Goal: Task Accomplishment & Management: Use online tool/utility

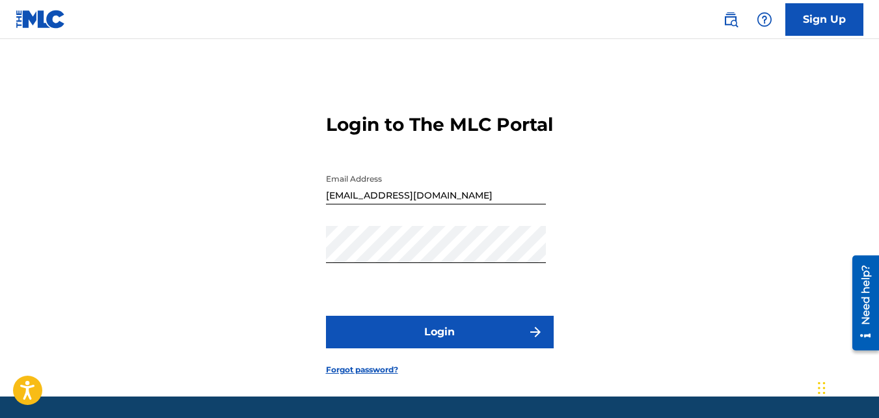
click at [403, 347] on button "Login" at bounding box center [440, 332] width 228 height 33
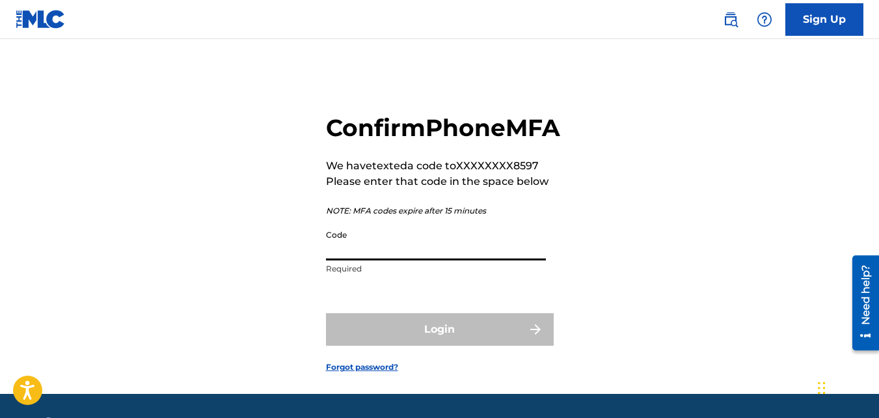
click at [331, 260] on input "Code" at bounding box center [436, 241] width 220 height 37
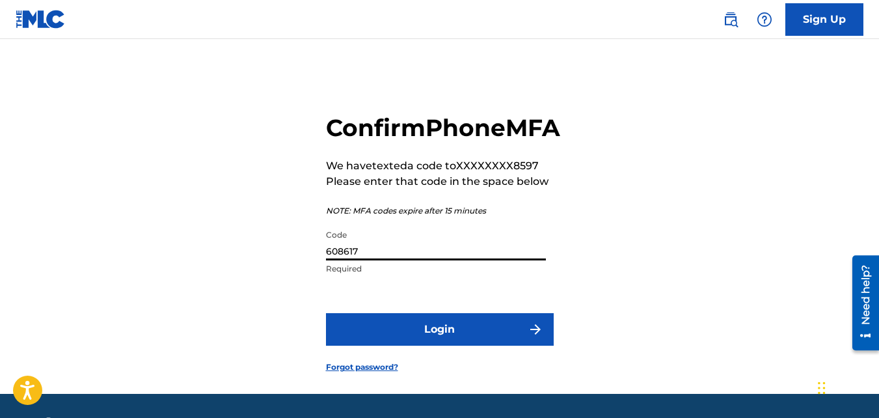
type input "608617"
click at [394, 345] on button "Login" at bounding box center [440, 329] width 228 height 33
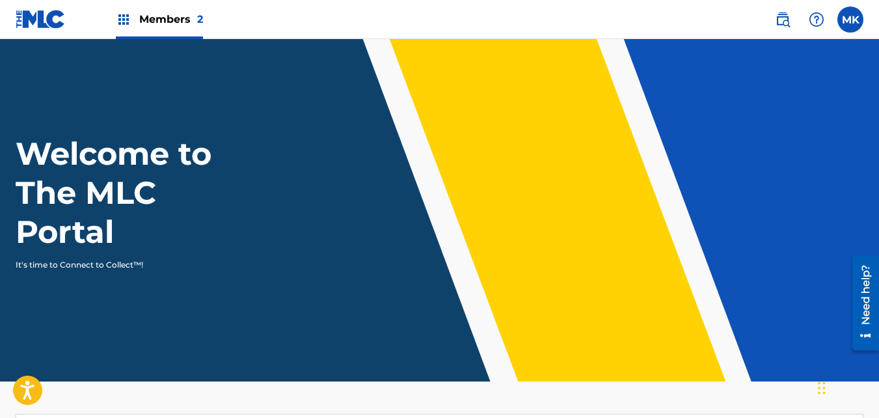
click at [170, 25] on span "Members 2" at bounding box center [171, 19] width 64 height 15
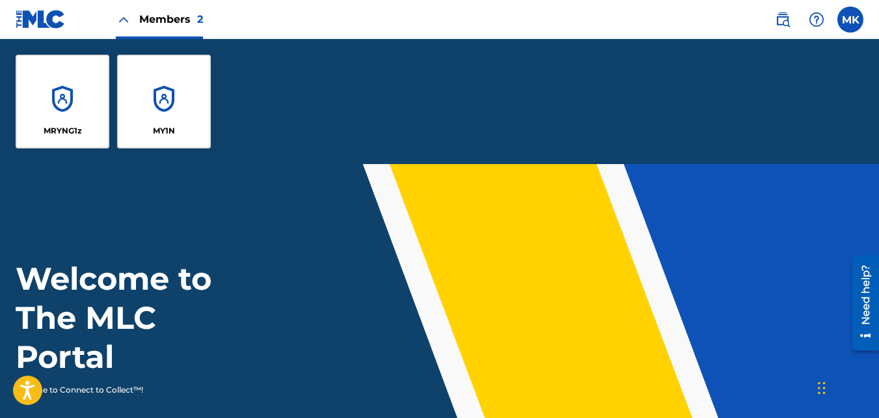
click at [170, 81] on div "MY1N" at bounding box center [164, 102] width 94 height 94
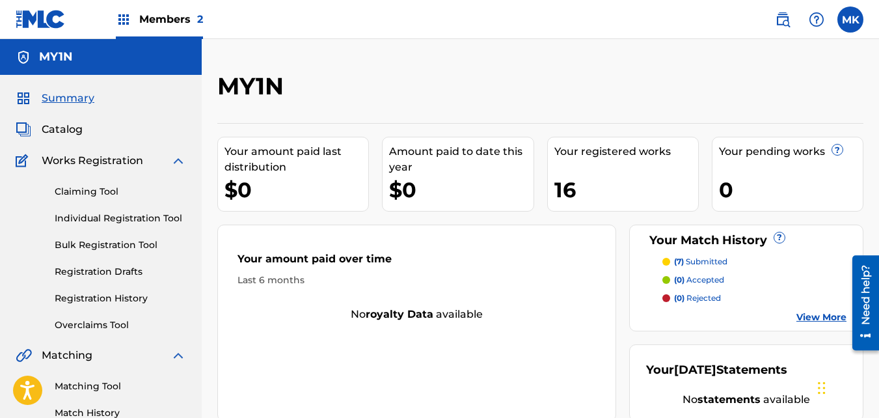
click at [69, 131] on span "Catalog" at bounding box center [62, 130] width 41 height 16
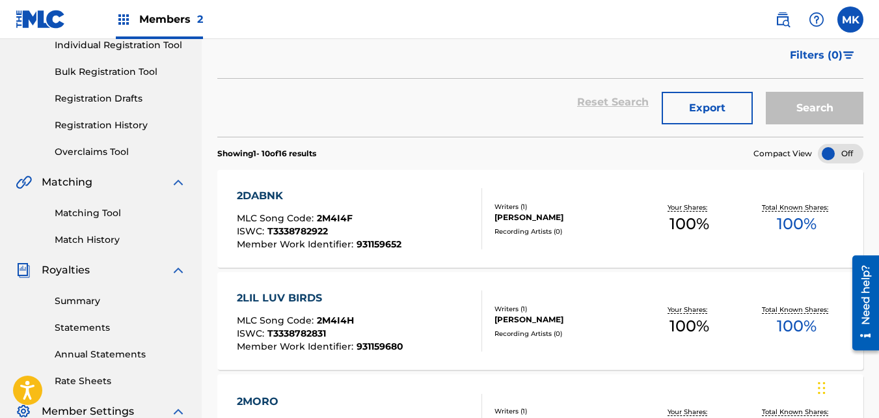
scroll to position [195, 0]
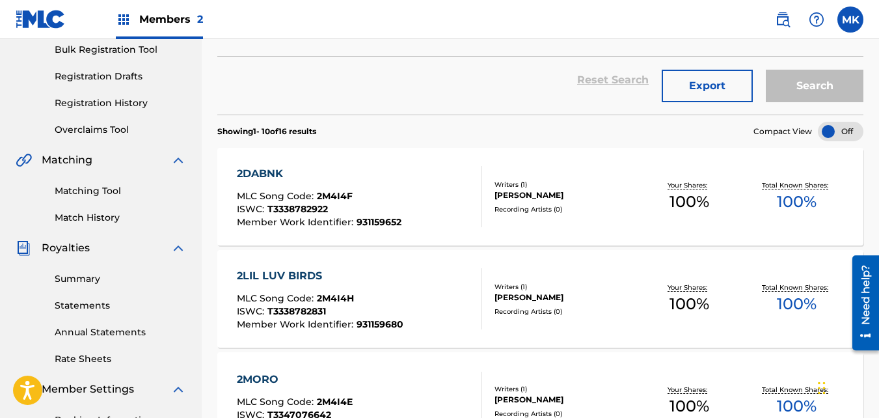
click at [161, 29] on div "Members 2" at bounding box center [159, 19] width 87 height 38
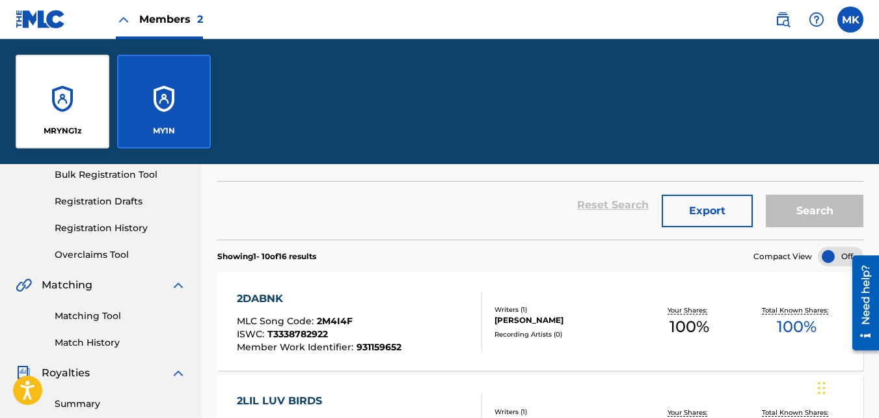
scroll to position [320, 0]
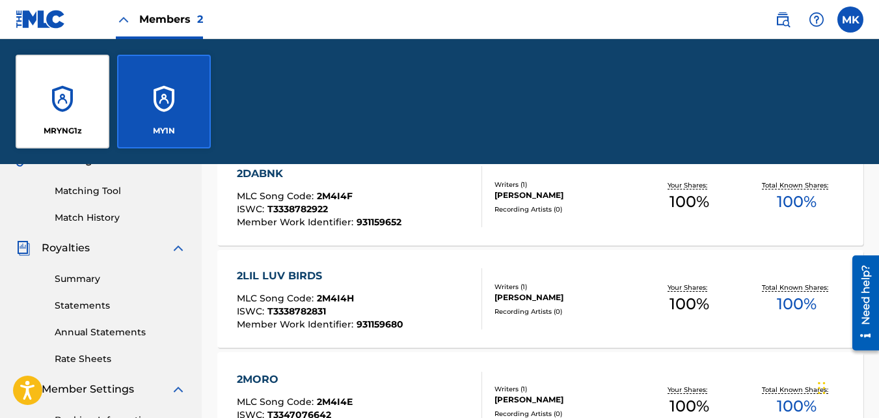
click at [89, 99] on div "MRYNG1z" at bounding box center [63, 102] width 94 height 94
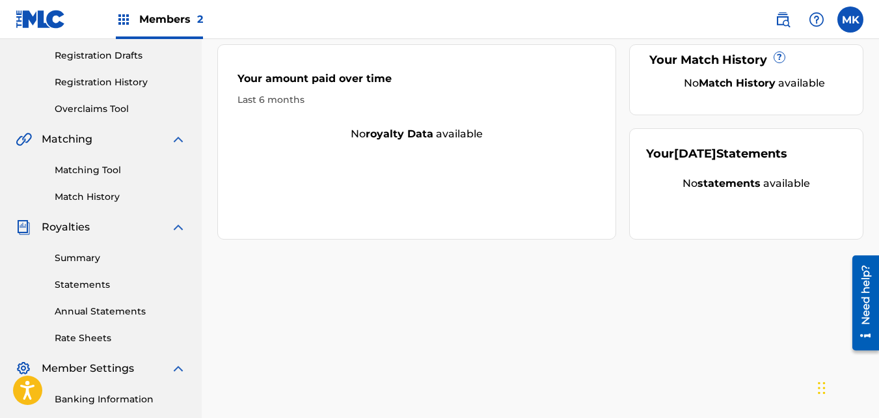
scroll to position [130, 0]
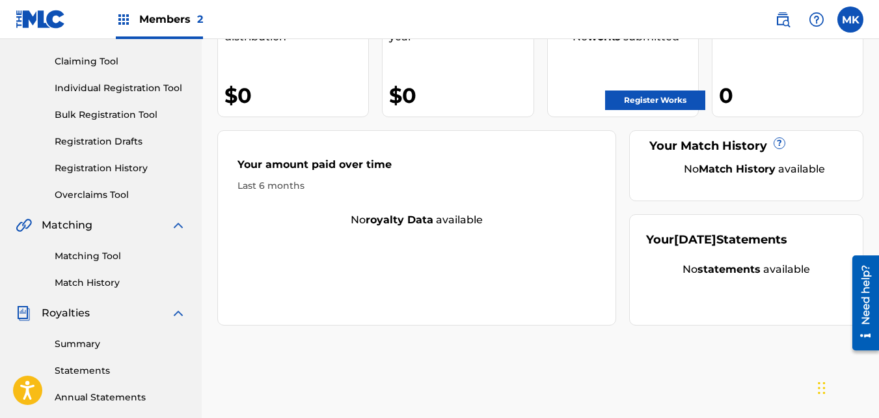
click at [690, 107] on link "Register Works" at bounding box center [655, 100] width 100 height 20
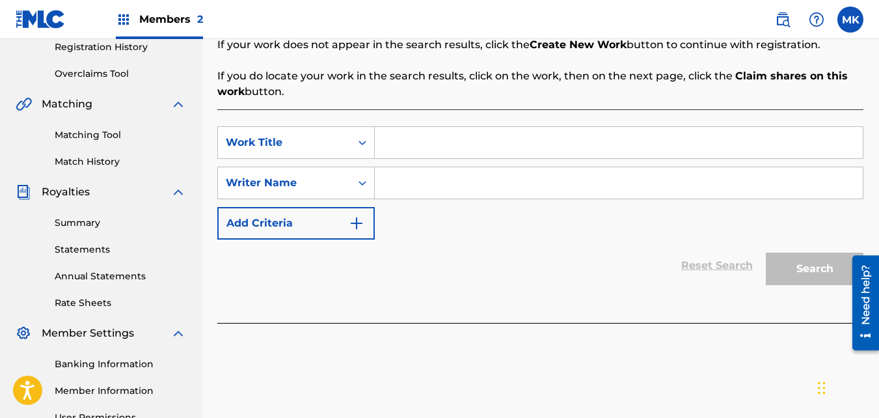
scroll to position [260, 0]
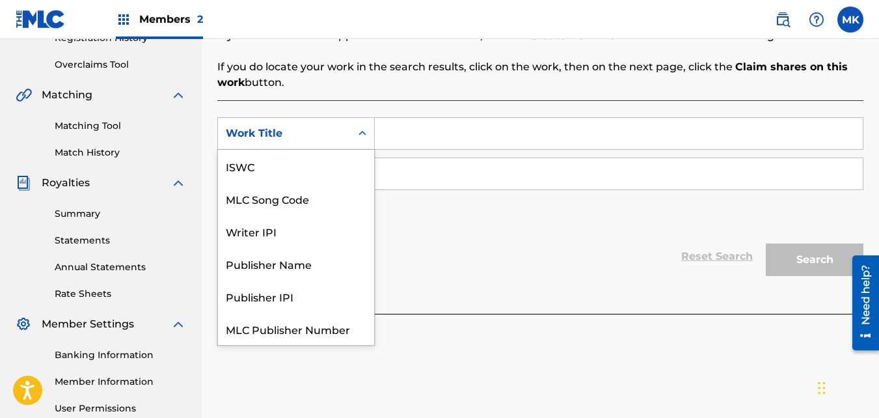
click at [360, 135] on icon "Search Form" at bounding box center [363, 133] width 8 height 5
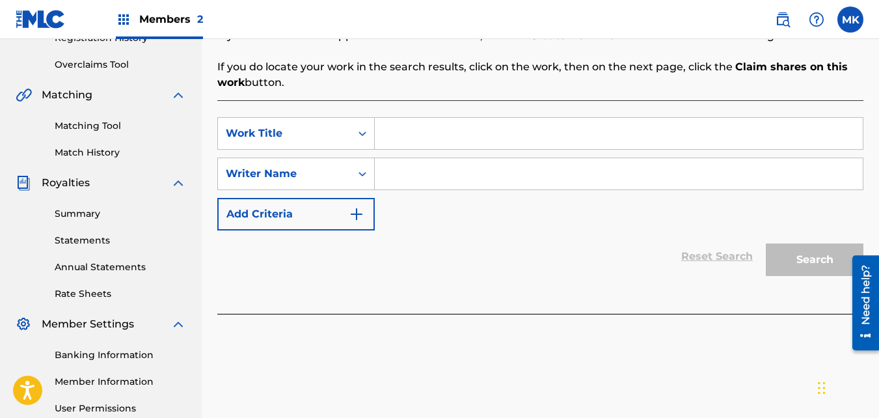
click at [358, 132] on icon "Search Form" at bounding box center [362, 133] width 13 height 13
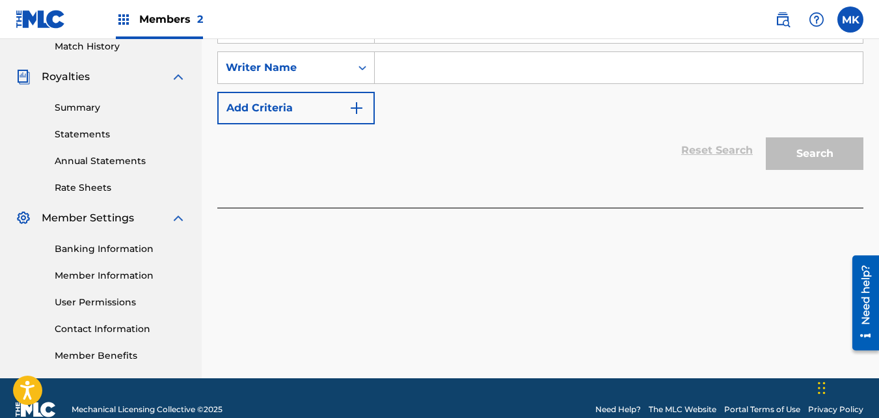
scroll to position [389, 0]
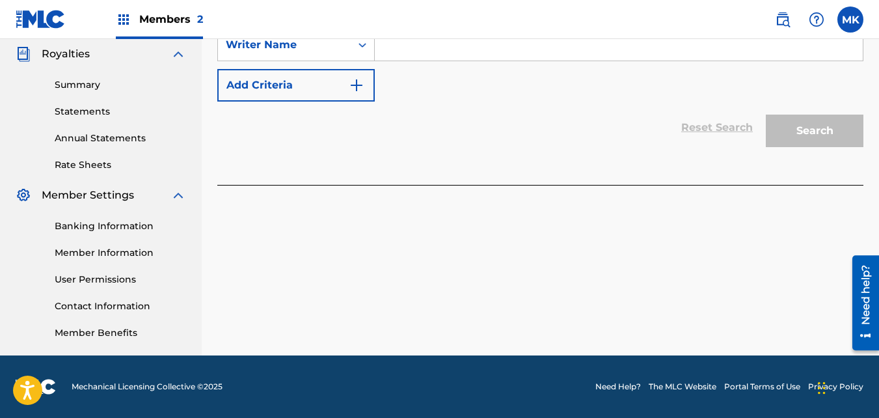
click at [77, 329] on link "Member Benefits" at bounding box center [120, 333] width 131 height 14
click at [87, 256] on link "Member Information" at bounding box center [120, 253] width 131 height 14
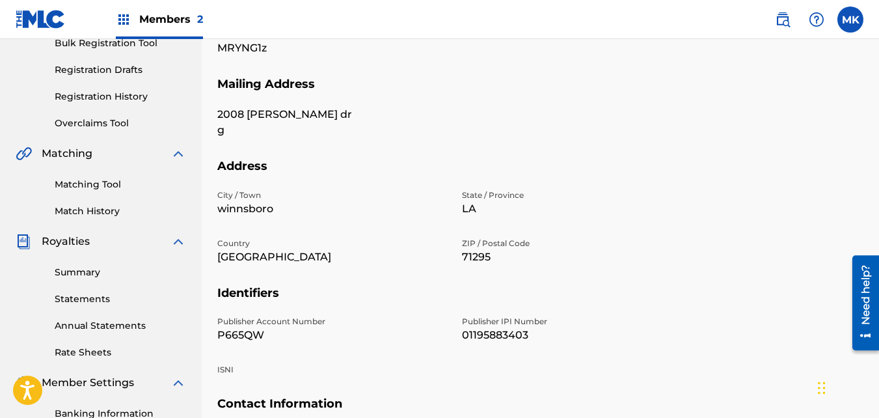
scroll to position [195, 0]
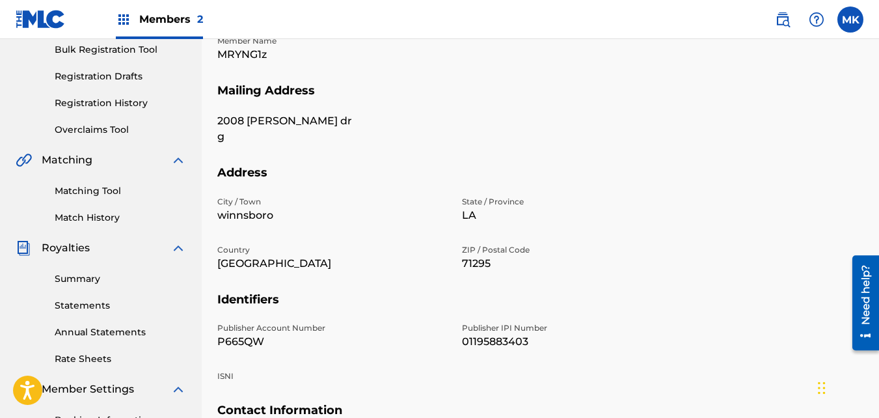
click at [144, 26] on span "Members 2" at bounding box center [171, 19] width 64 height 15
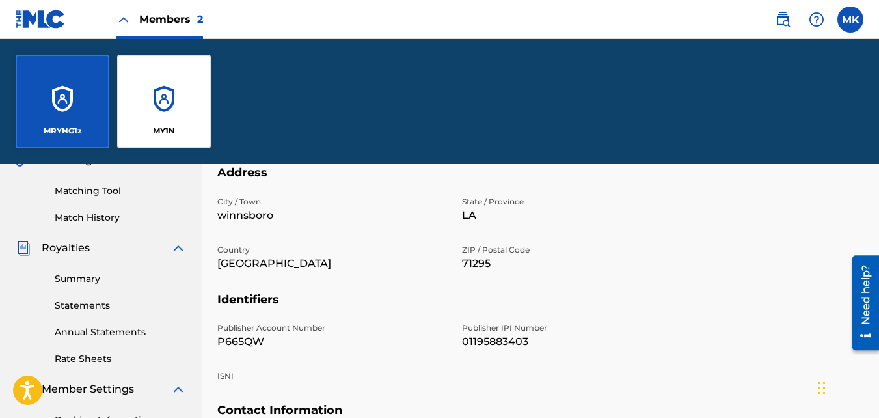
click at [177, 111] on div "MY1N" at bounding box center [164, 102] width 94 height 94
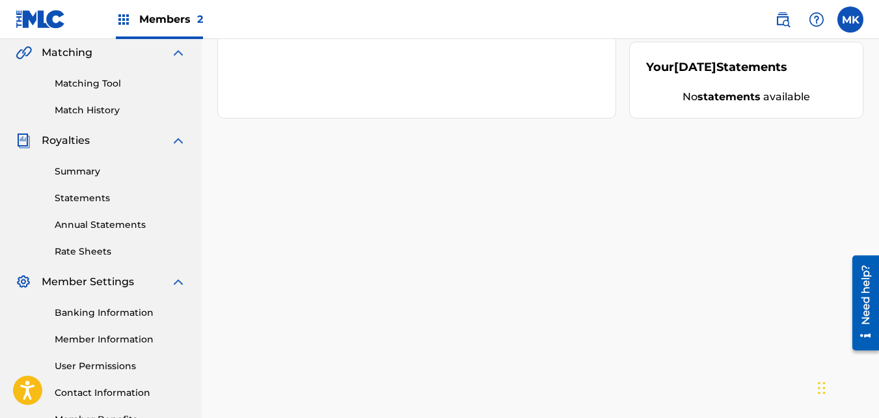
scroll to position [325, 0]
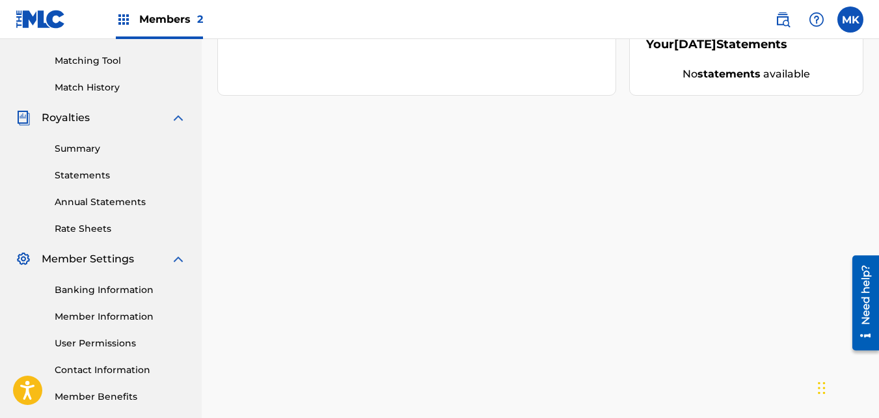
click at [93, 316] on link "Member Information" at bounding box center [120, 317] width 131 height 14
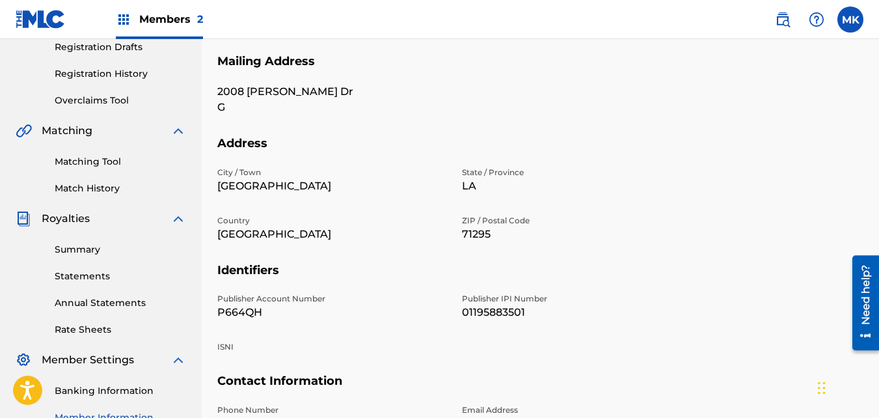
scroll to position [194, 0]
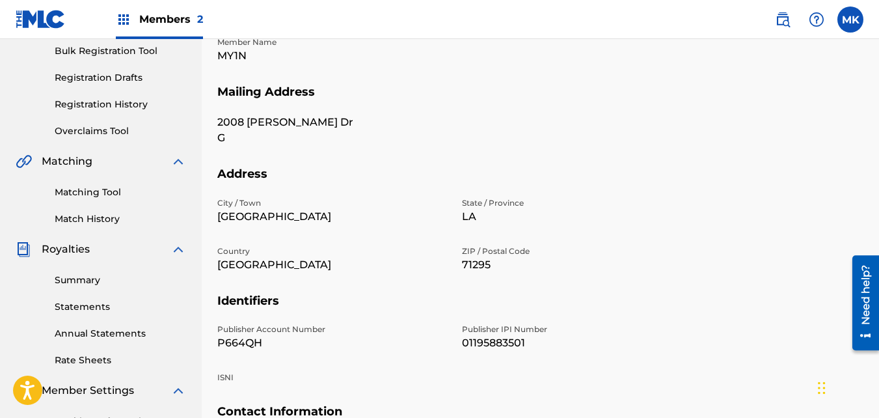
click at [81, 309] on link "Statements" at bounding box center [120, 307] width 131 height 14
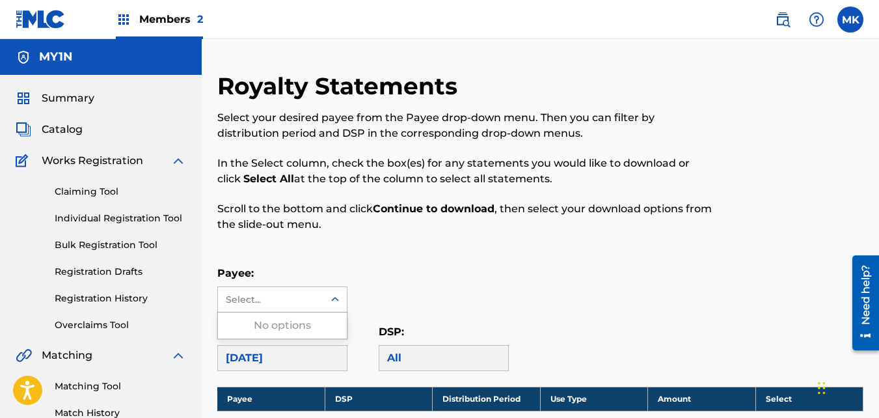
click at [338, 297] on icon at bounding box center [335, 299] width 13 height 13
click at [332, 297] on icon at bounding box center [335, 299] width 13 height 13
click at [73, 129] on span "Catalog" at bounding box center [62, 130] width 41 height 16
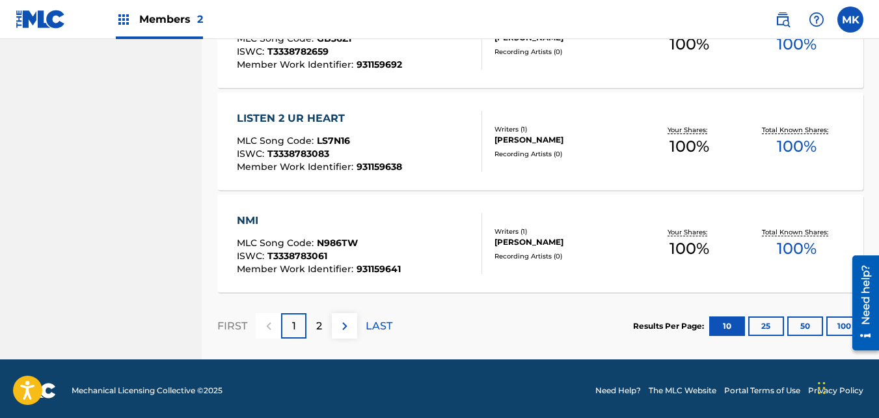
scroll to position [1072, 0]
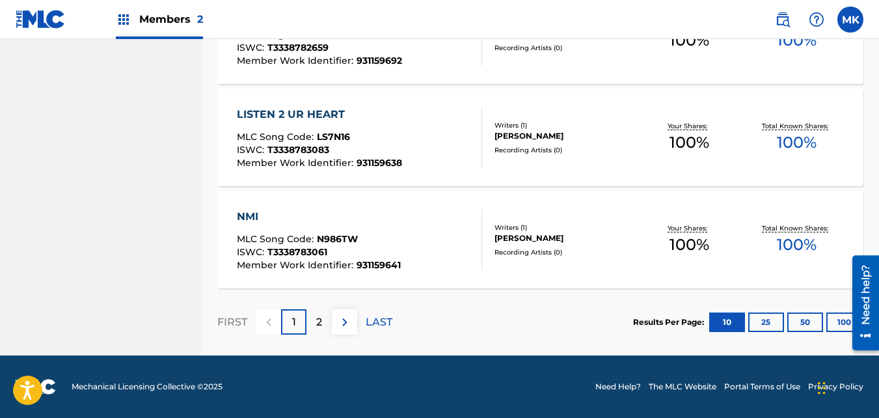
click at [314, 323] on div "2" at bounding box center [318, 321] width 25 height 25
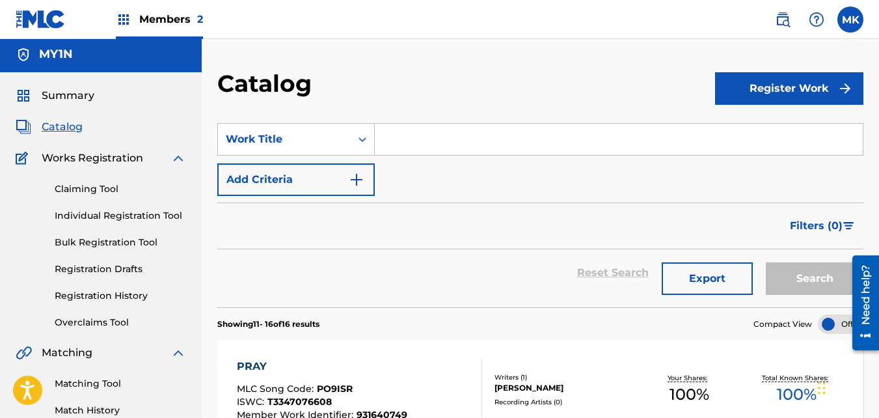
scroll to position [0, 0]
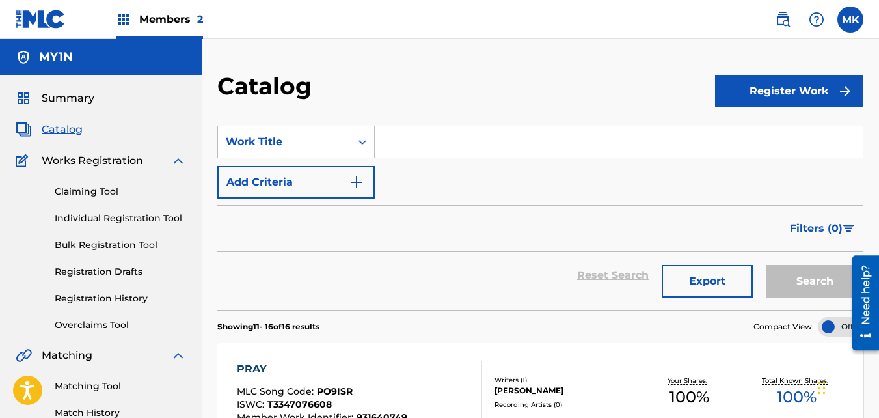
click at [78, 296] on link "Registration History" at bounding box center [120, 298] width 131 height 14
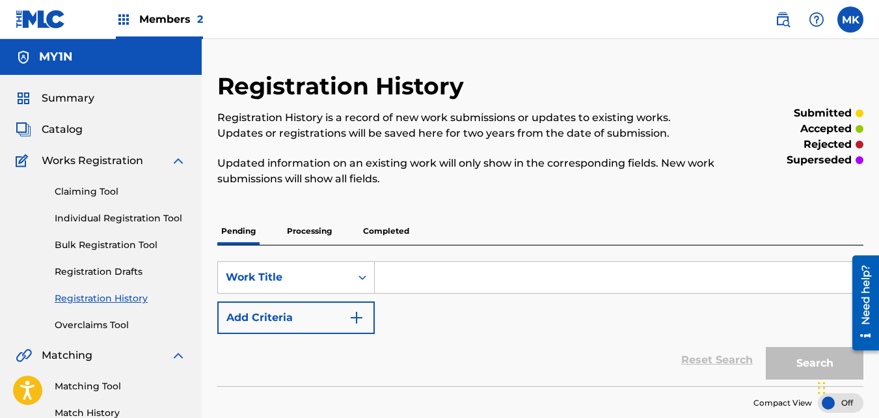
click at [380, 232] on p "Completed" at bounding box center [386, 230] width 54 height 27
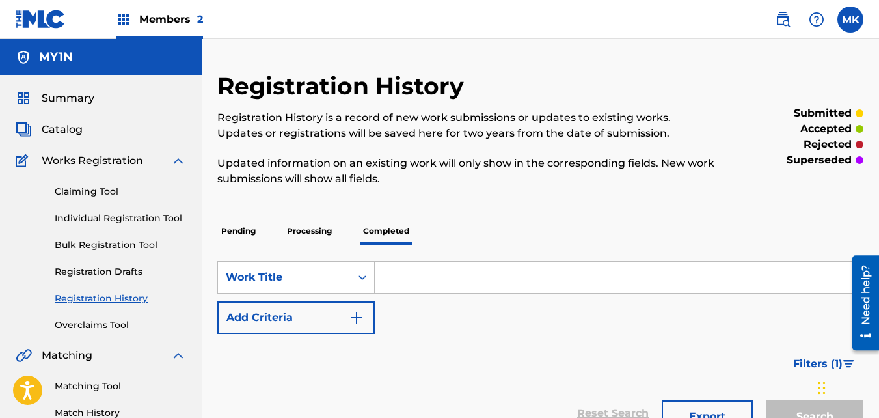
scroll to position [65, 0]
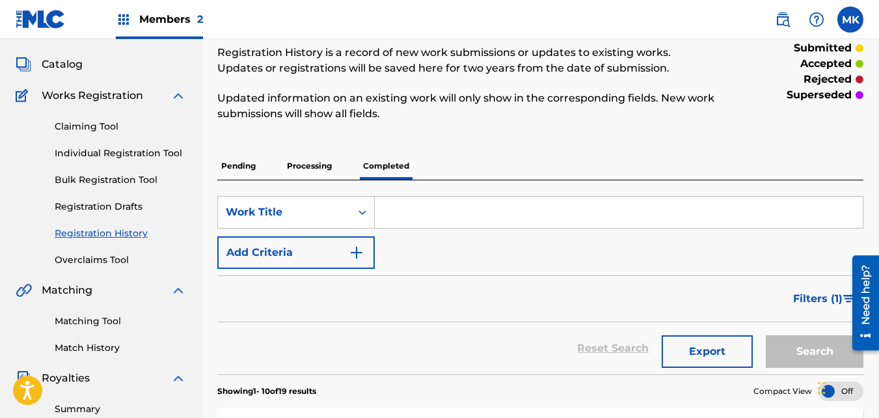
click at [74, 325] on link "Matching Tool" at bounding box center [120, 321] width 131 height 14
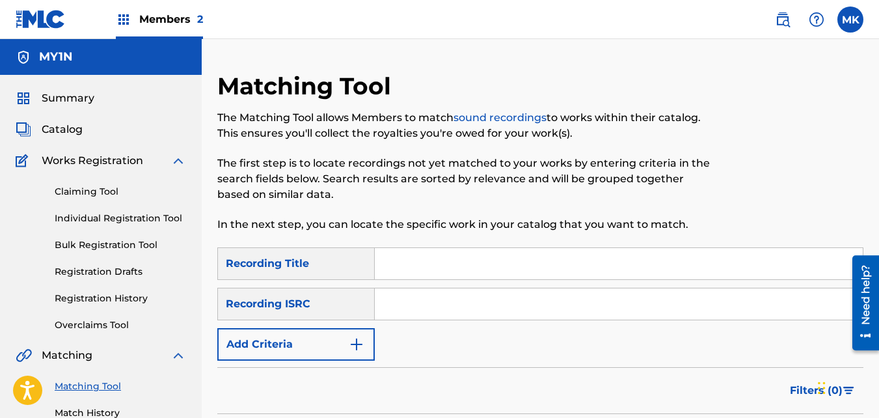
click at [398, 267] on input "Search Form" at bounding box center [619, 263] width 488 height 31
click at [518, 118] on link "sound recordings" at bounding box center [500, 117] width 93 height 12
click at [510, 120] on link "sound recordings" at bounding box center [500, 117] width 93 height 12
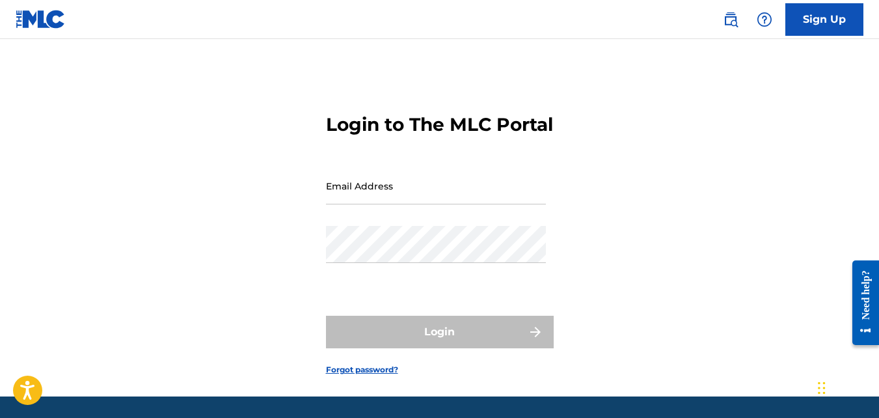
type input "[EMAIL_ADDRESS][DOMAIN_NAME]"
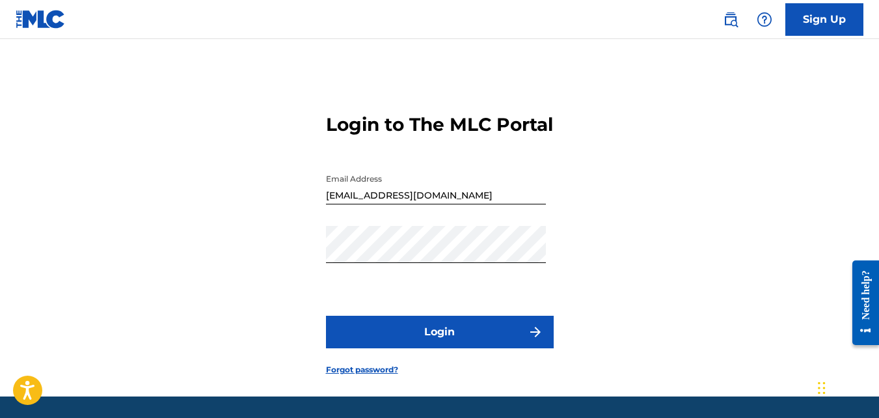
click at [404, 348] on div "Login" at bounding box center [440, 332] width 228 height 33
click at [404, 348] on button "Login" at bounding box center [440, 332] width 228 height 33
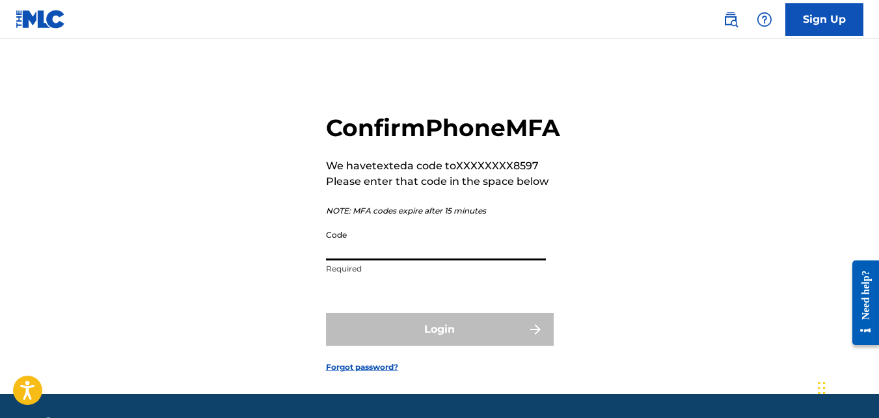
click at [336, 260] on input "Code" at bounding box center [436, 241] width 220 height 37
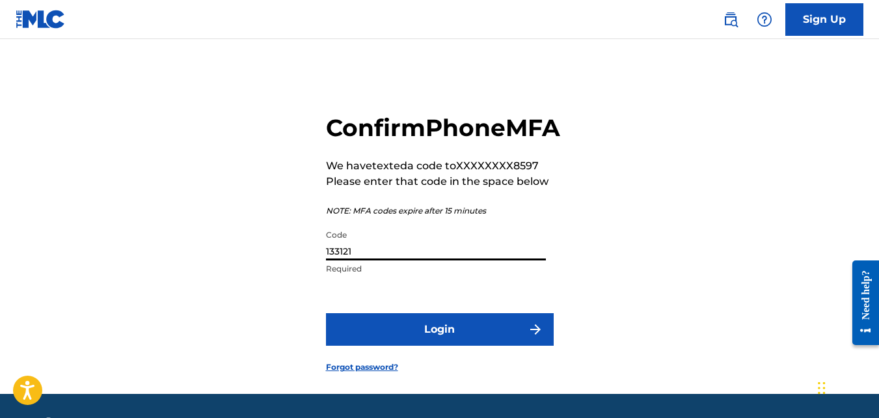
type input "133121"
click at [423, 345] on button "Login" at bounding box center [440, 329] width 228 height 33
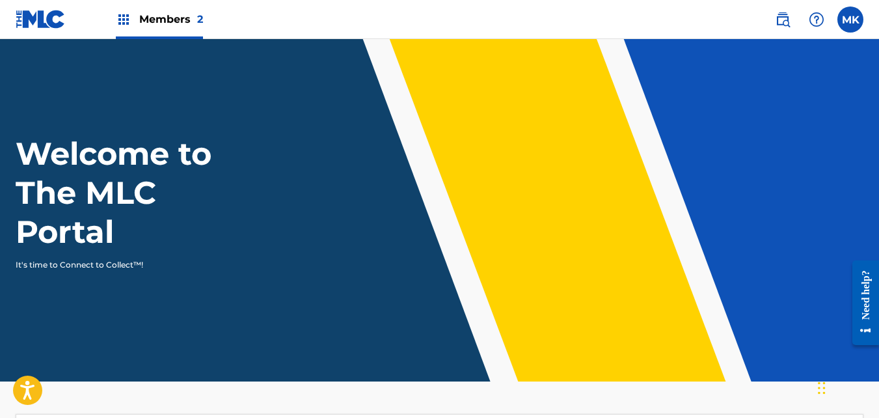
click at [175, 16] on span "Members 2" at bounding box center [171, 19] width 64 height 15
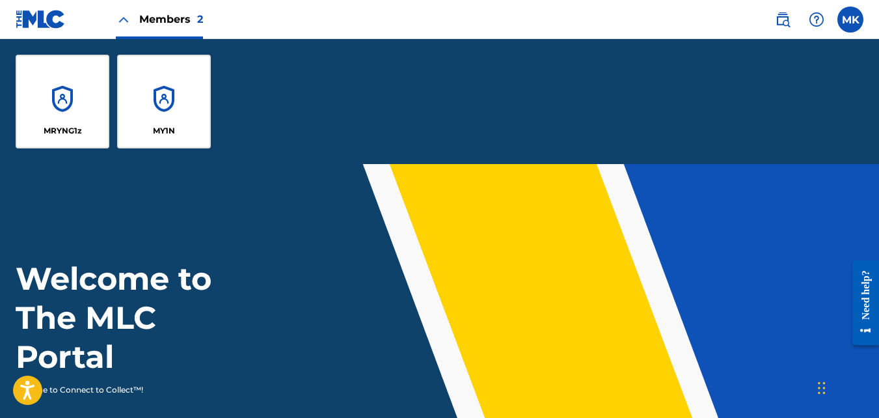
click at [181, 79] on div "MY1N" at bounding box center [164, 102] width 94 height 94
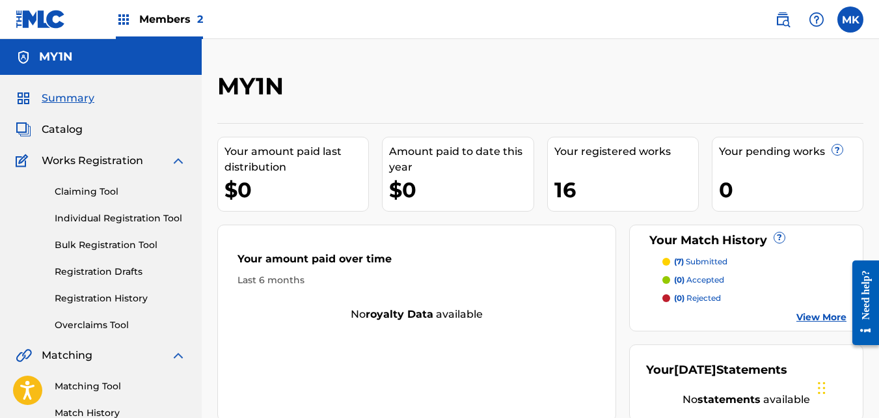
click at [825, 317] on link "View More" at bounding box center [821, 317] width 50 height 14
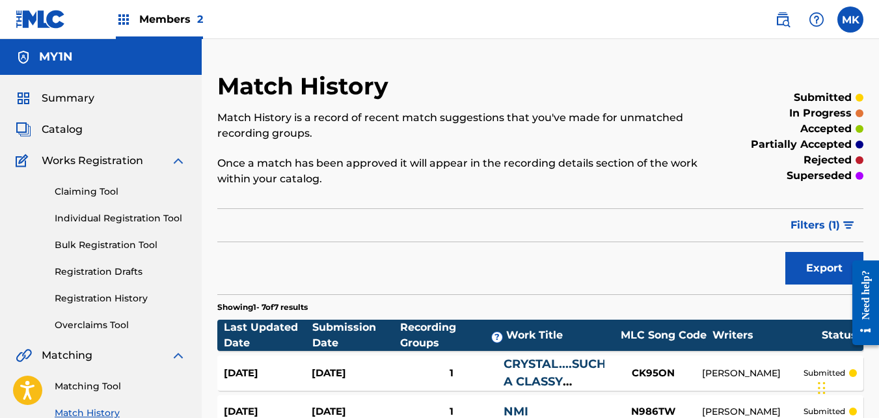
click at [107, 381] on link "Matching Tool" at bounding box center [120, 386] width 131 height 14
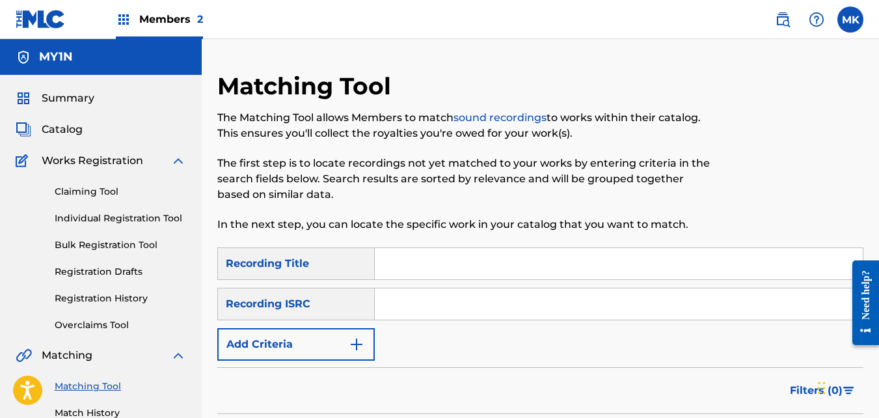
click at [405, 261] on input "Search Form" at bounding box center [619, 263] width 488 height 31
type input "2moro"
click at [391, 310] on input "Search Form" at bounding box center [619, 303] width 488 height 31
paste input "Funding Transaction ID: FND-092125-KNX-001"
type input "F"
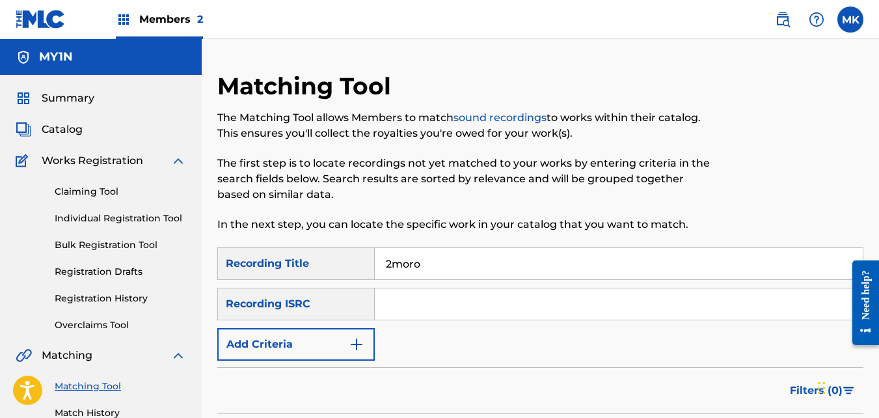
paste input "ISRC"
type input "ISRC"
drag, startPoint x: 422, startPoint y: 311, endPoint x: 377, endPoint y: 304, distance: 44.8
click at [379, 304] on input "ISRC" at bounding box center [619, 303] width 488 height 31
paste input "QZZ792544191"
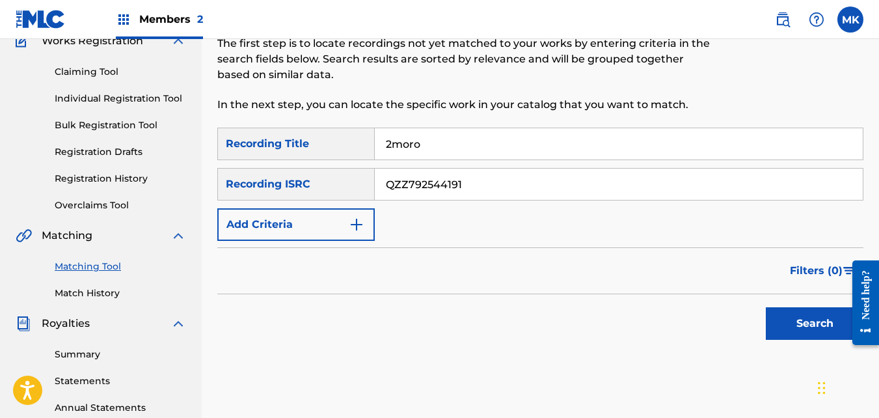
scroll to position [130, 0]
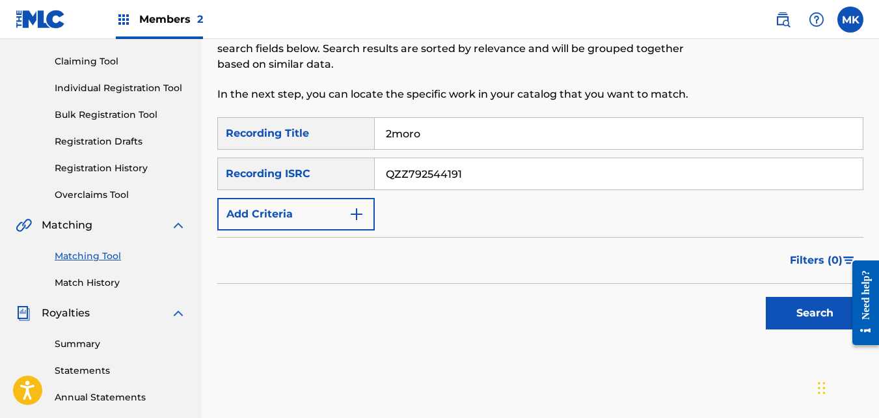
type input "QZZ792544191"
click at [805, 305] on button "Search" at bounding box center [815, 313] width 98 height 33
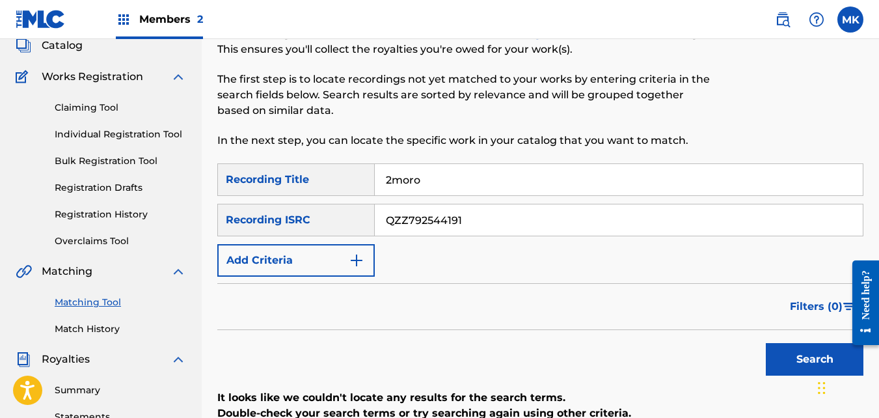
scroll to position [64, 0]
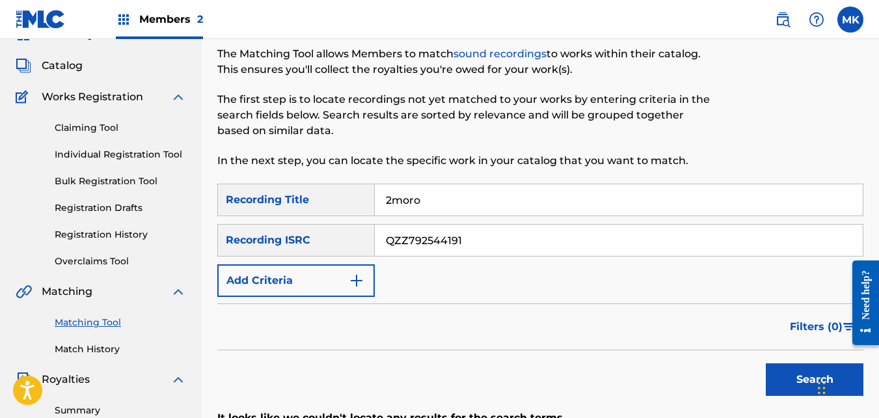
click at [353, 280] on img "Search Form" at bounding box center [357, 281] width 16 height 16
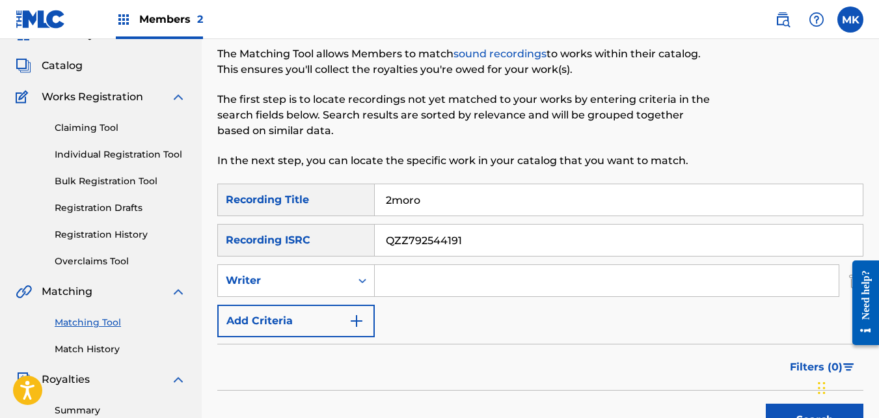
click at [384, 277] on input "Search Form" at bounding box center [607, 280] width 464 height 31
type input "[PERSON_NAME]"
click at [361, 325] on img "Search Form" at bounding box center [357, 321] width 16 height 16
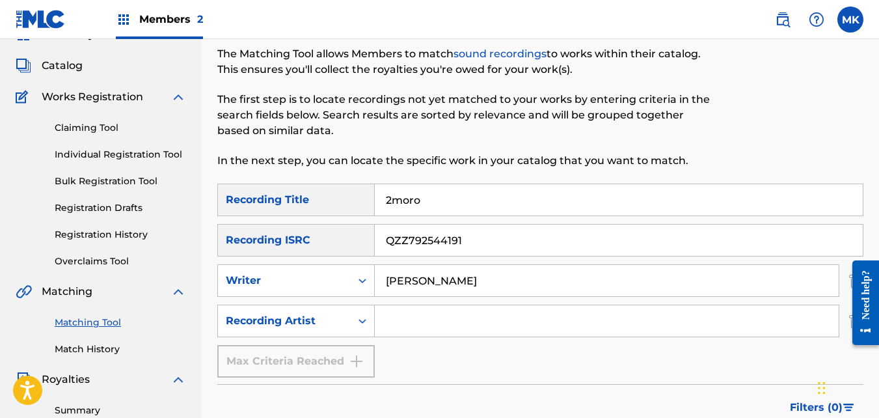
click at [398, 325] on input "Search Form" at bounding box center [607, 320] width 464 height 31
type input "NeendaKng"
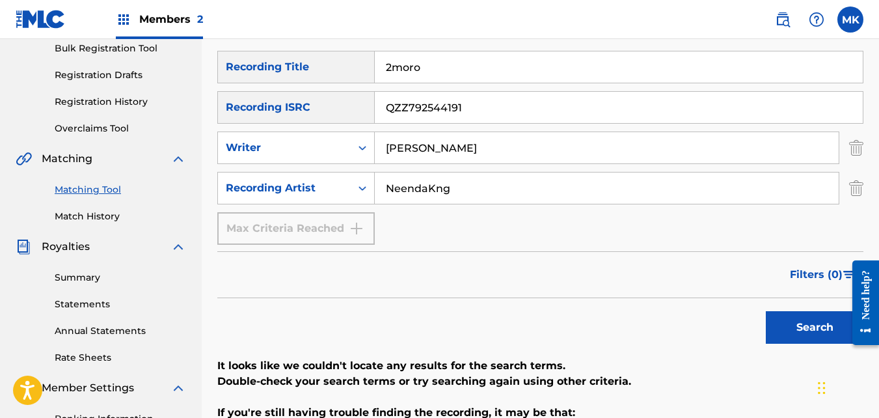
scroll to position [259, 0]
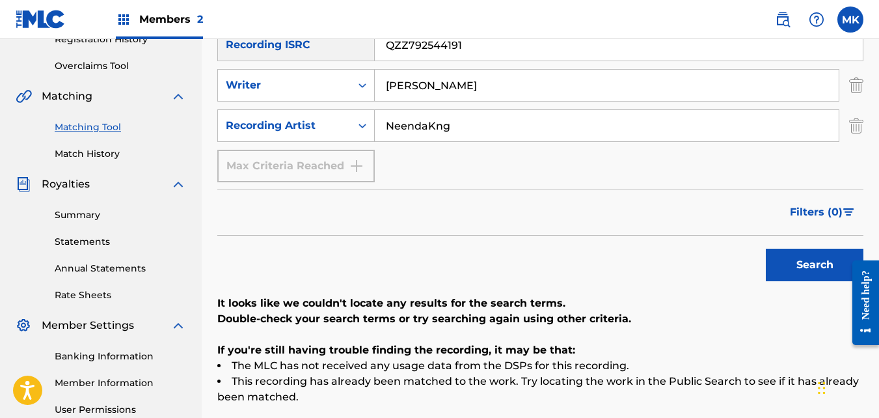
click at [827, 267] on button "Search" at bounding box center [815, 265] width 98 height 33
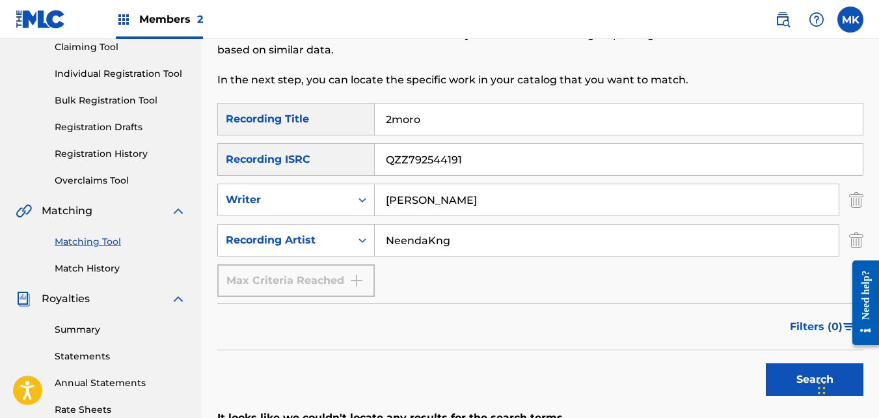
scroll to position [79, 0]
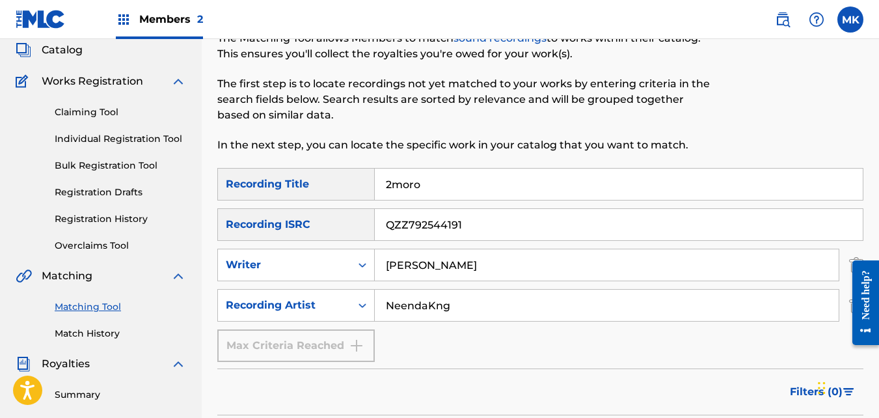
click at [856, 19] on label at bounding box center [850, 20] width 26 height 26
click at [850, 20] on input "MK [PERSON_NAME] [EMAIL_ADDRESS][DOMAIN_NAME] Notification Preferences Profile …" at bounding box center [850, 20] width 0 height 0
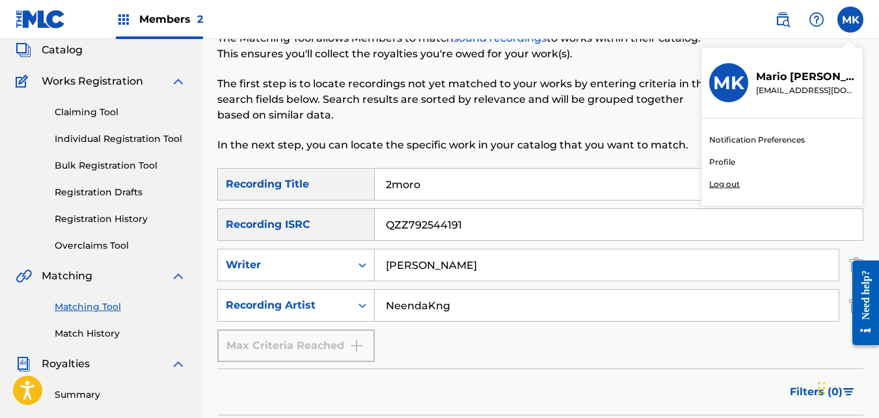
click at [727, 189] on p "Log out" at bounding box center [724, 184] width 31 height 12
click at [850, 20] on input "MK [PERSON_NAME] [EMAIL_ADDRESS][DOMAIN_NAME] Notification Preferences Profile …" at bounding box center [850, 20] width 0 height 0
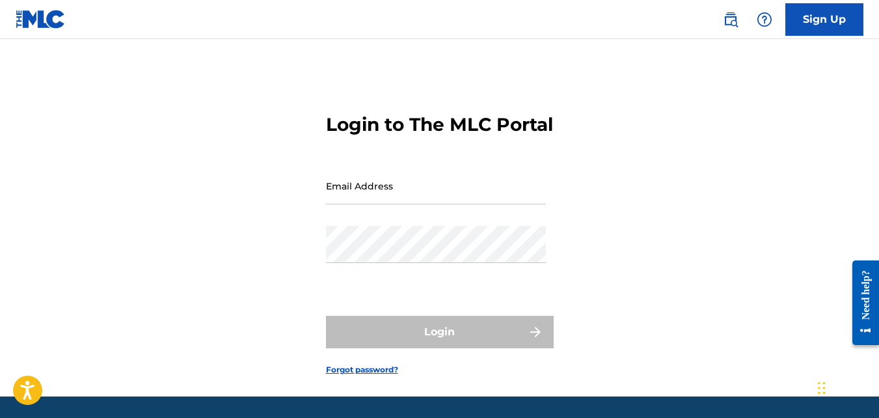
type input "[EMAIL_ADDRESS][DOMAIN_NAME]"
